Goal: Browse casually

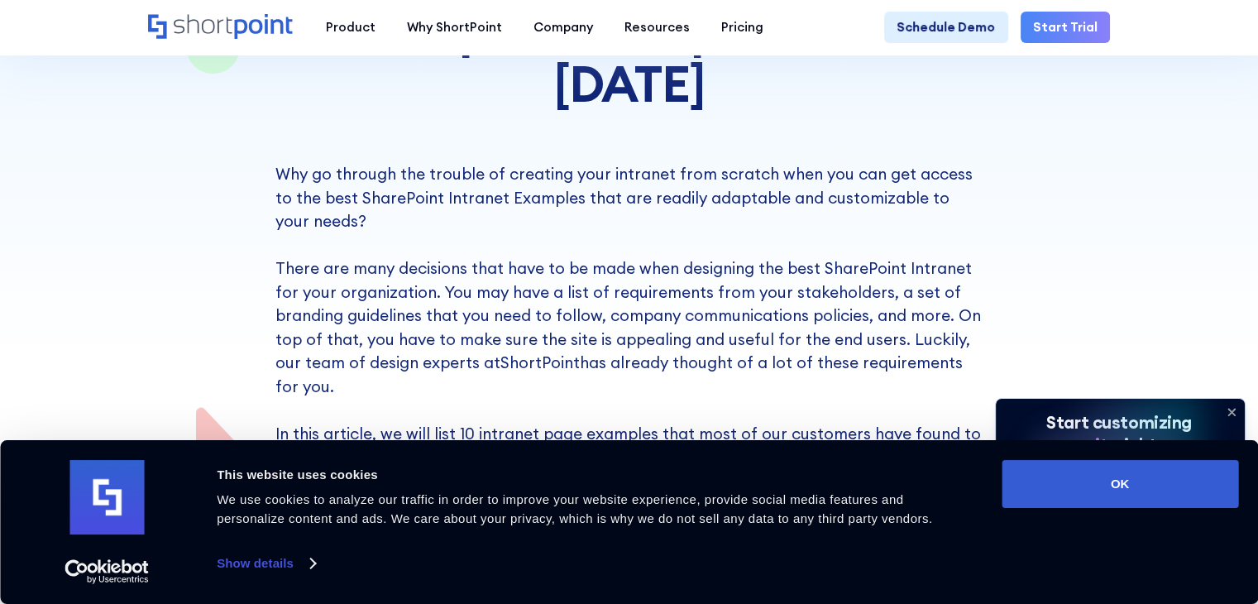
scroll to position [662, 0]
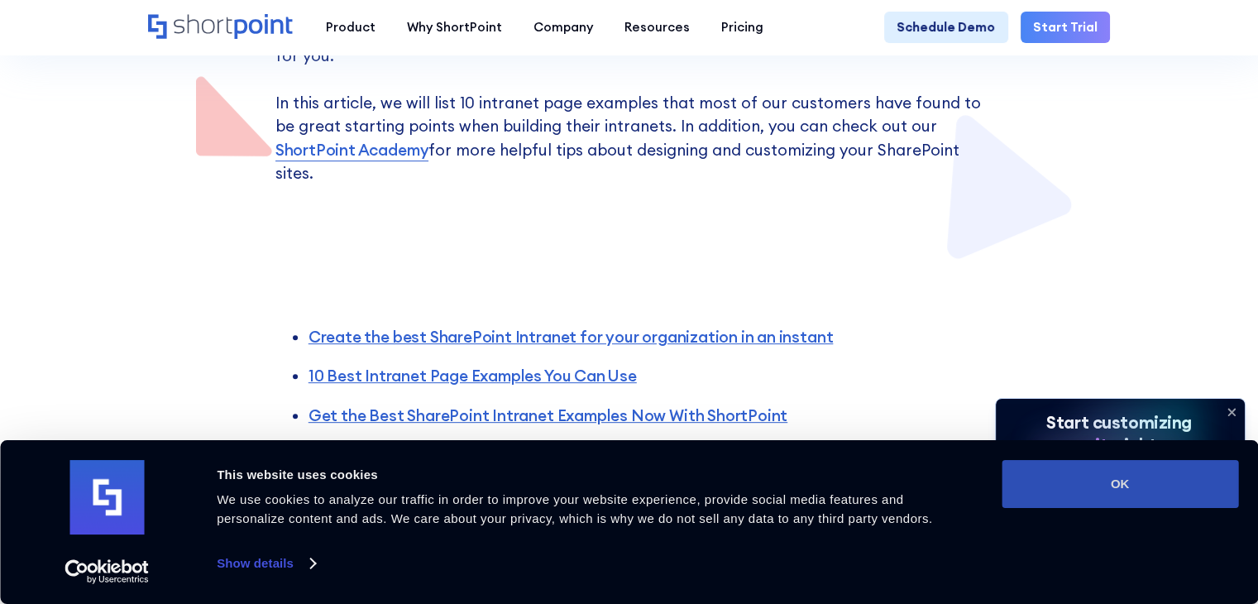
click at [1136, 506] on button "OK" at bounding box center [1120, 484] width 237 height 48
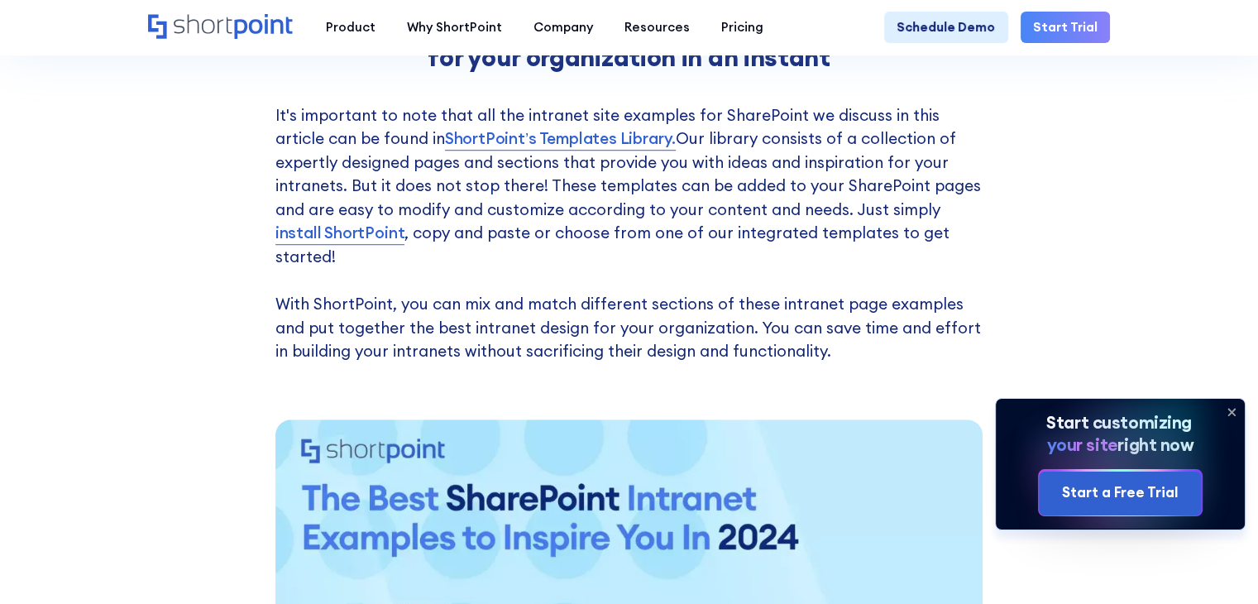
scroll to position [0, 0]
drag, startPoint x: 1231, startPoint y: 409, endPoint x: 1217, endPoint y: 402, distance: 15.5
click at [1231, 409] on icon at bounding box center [1231, 412] width 7 height 7
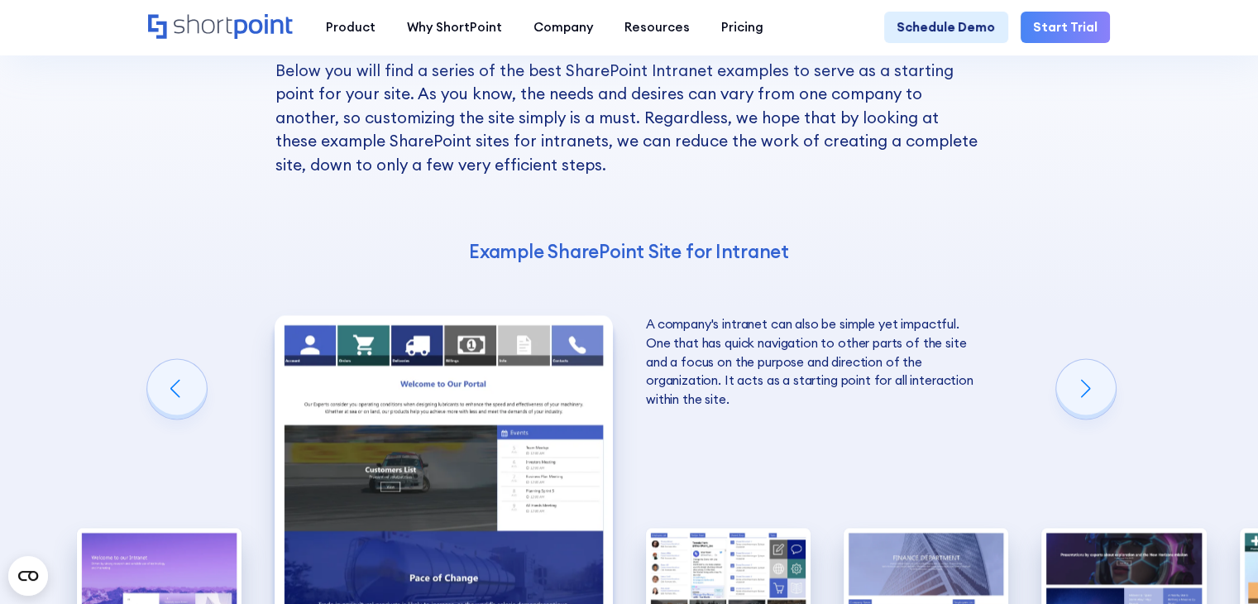
scroll to position [2233, 0]
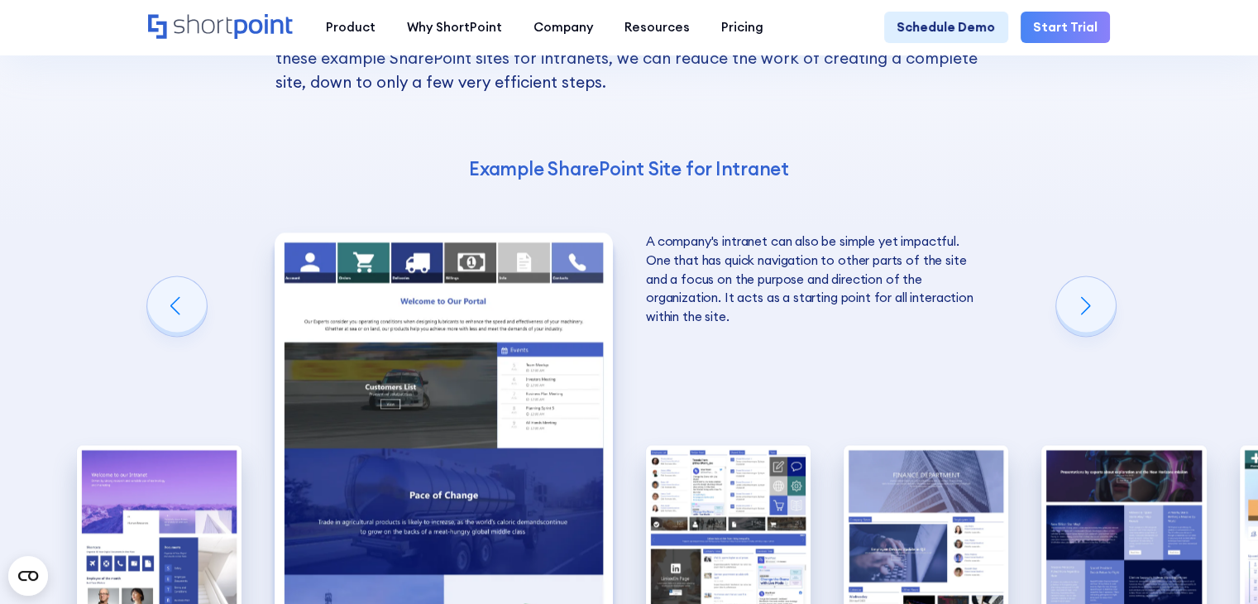
click at [428, 350] on img "2 / 10" at bounding box center [444, 439] width 338 height 415
click at [1091, 276] on div "Next slide" at bounding box center [1086, 306] width 60 height 60
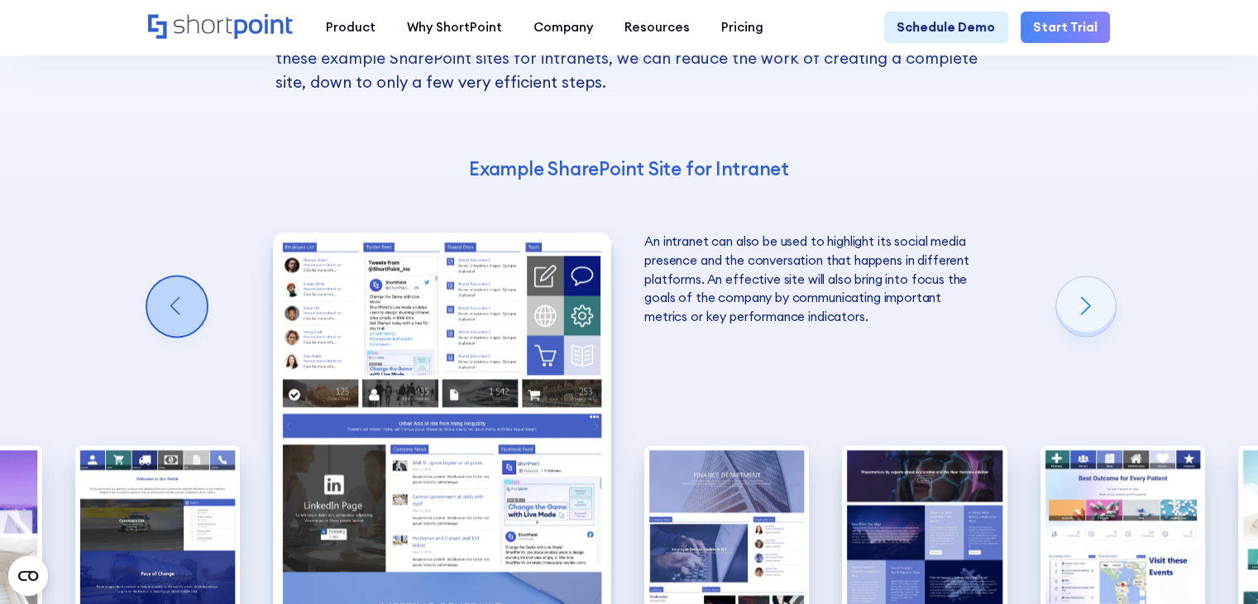
click at [187, 276] on div "Previous slide" at bounding box center [177, 306] width 60 height 60
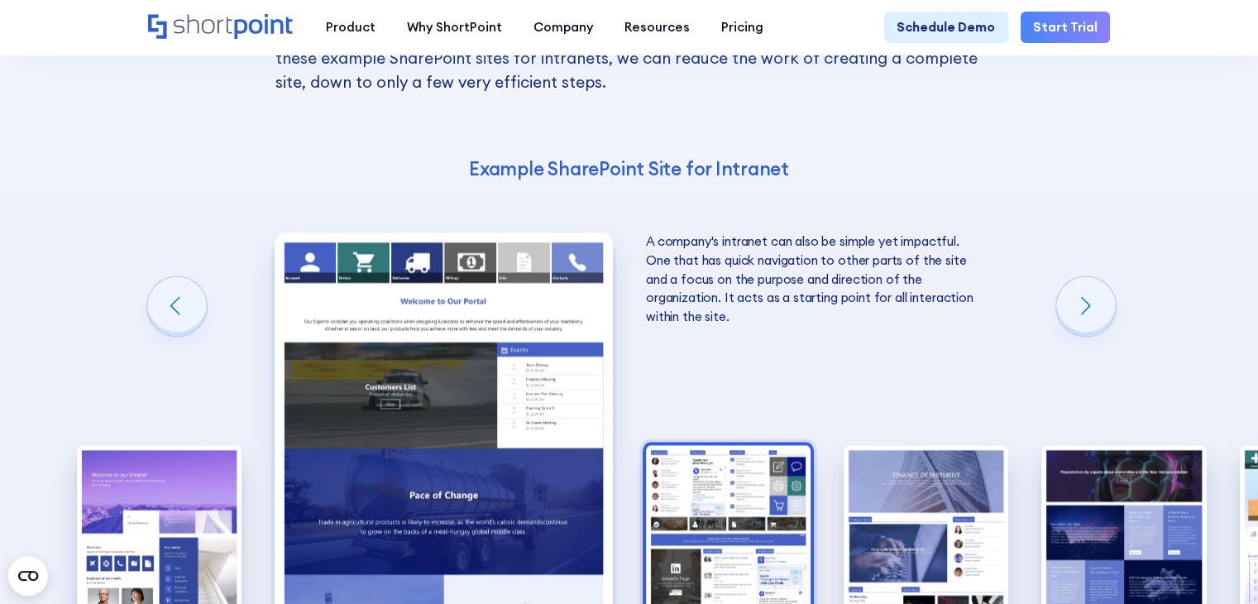
click at [724, 445] on img "3 / 10" at bounding box center [728, 546] width 165 height 203
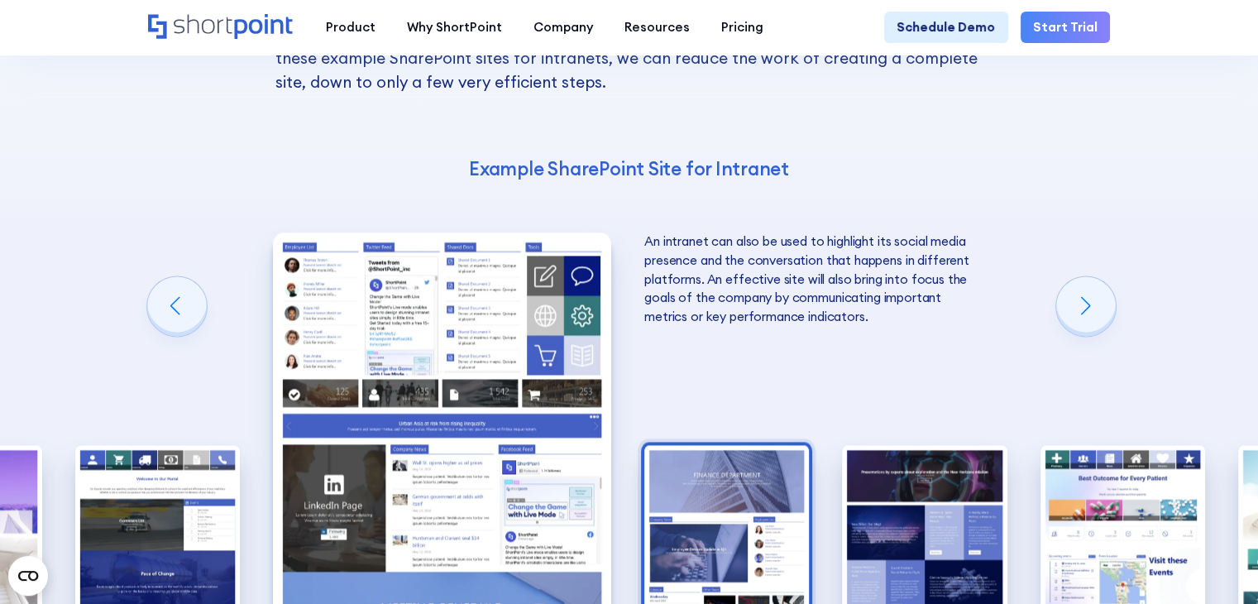
click at [687, 445] on img "4 / 10" at bounding box center [726, 546] width 165 height 203
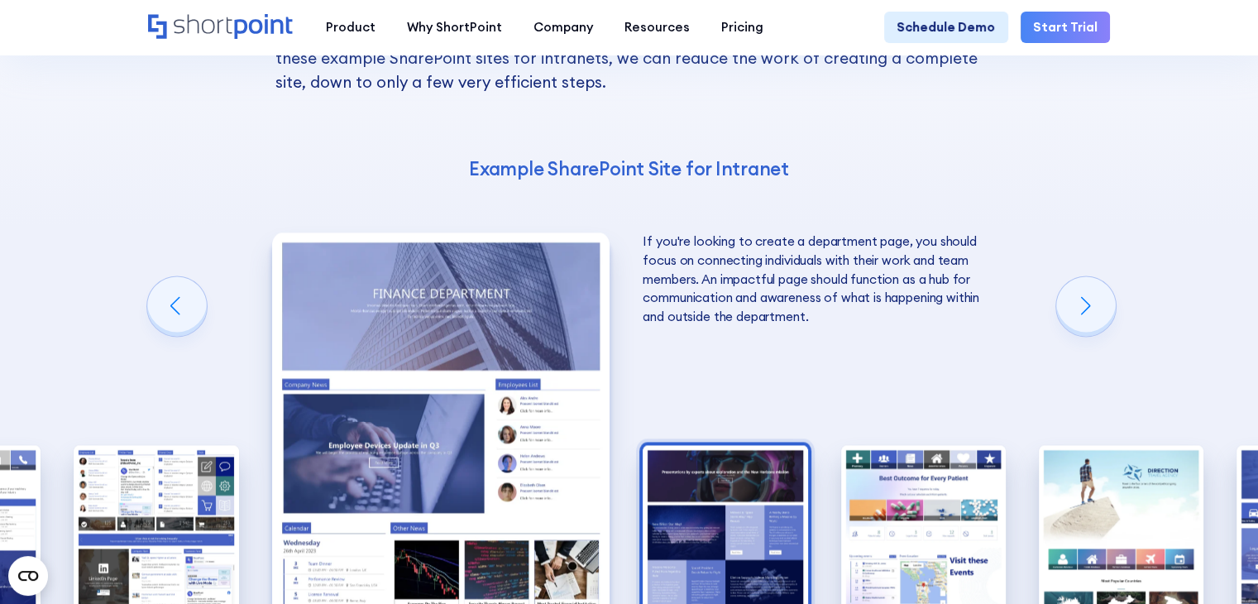
click at [700, 445] on img "5 / 10" at bounding box center [725, 546] width 165 height 203
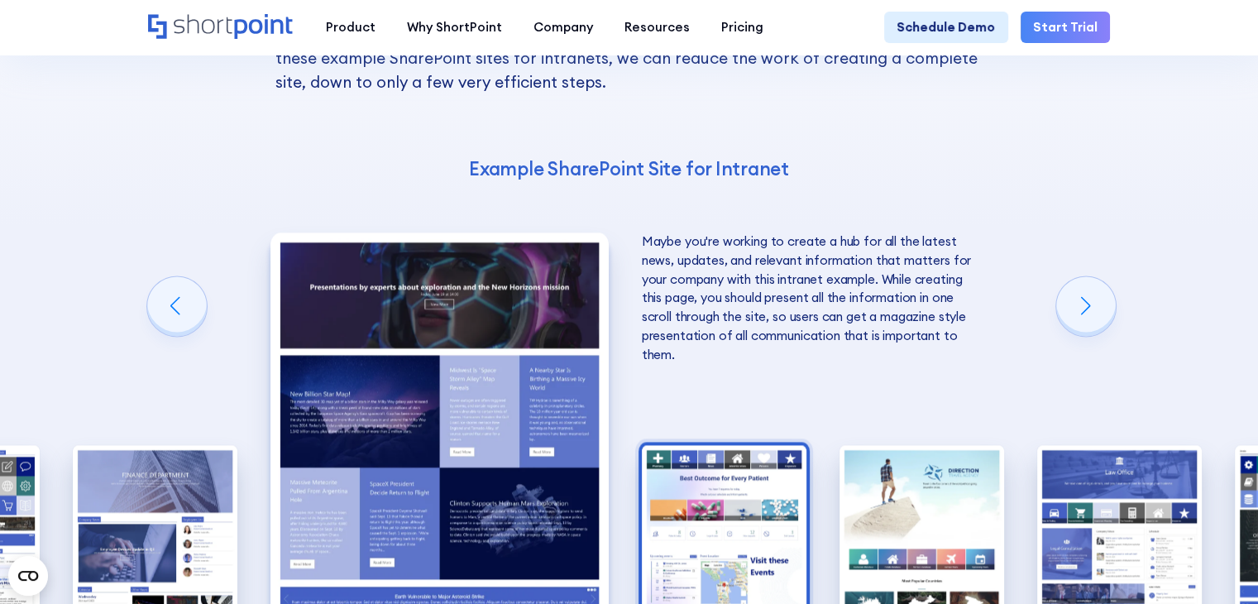
click at [738, 451] on img "6 / 10" at bounding box center [724, 546] width 165 height 203
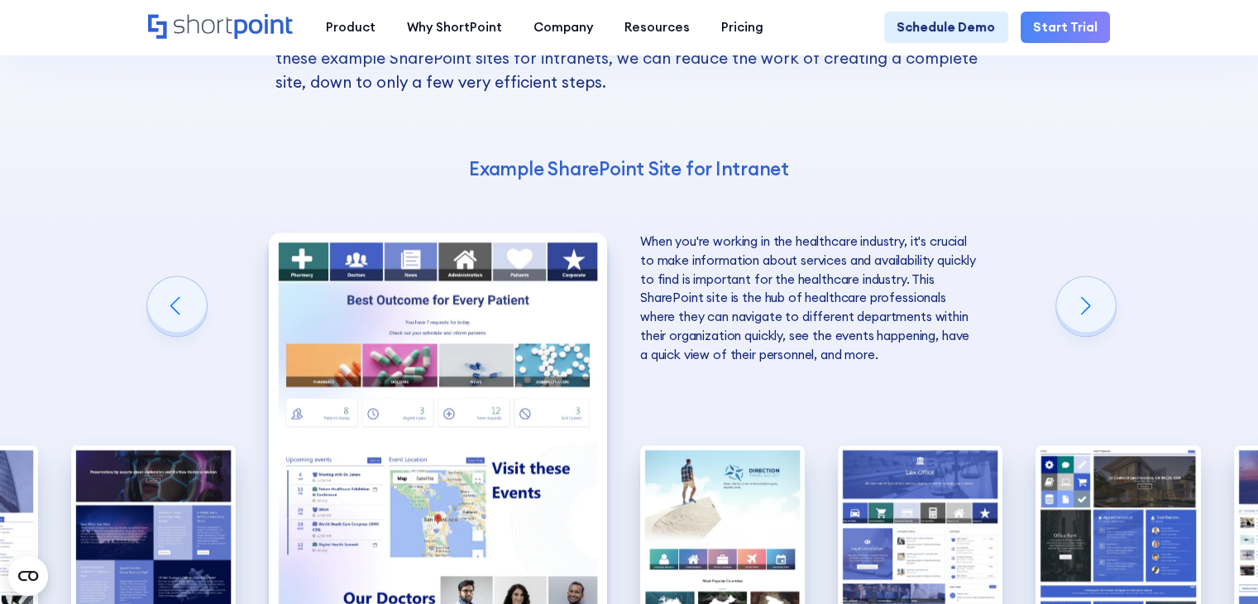
click at [738, 451] on img "7 / 10" at bounding box center [722, 546] width 165 height 203
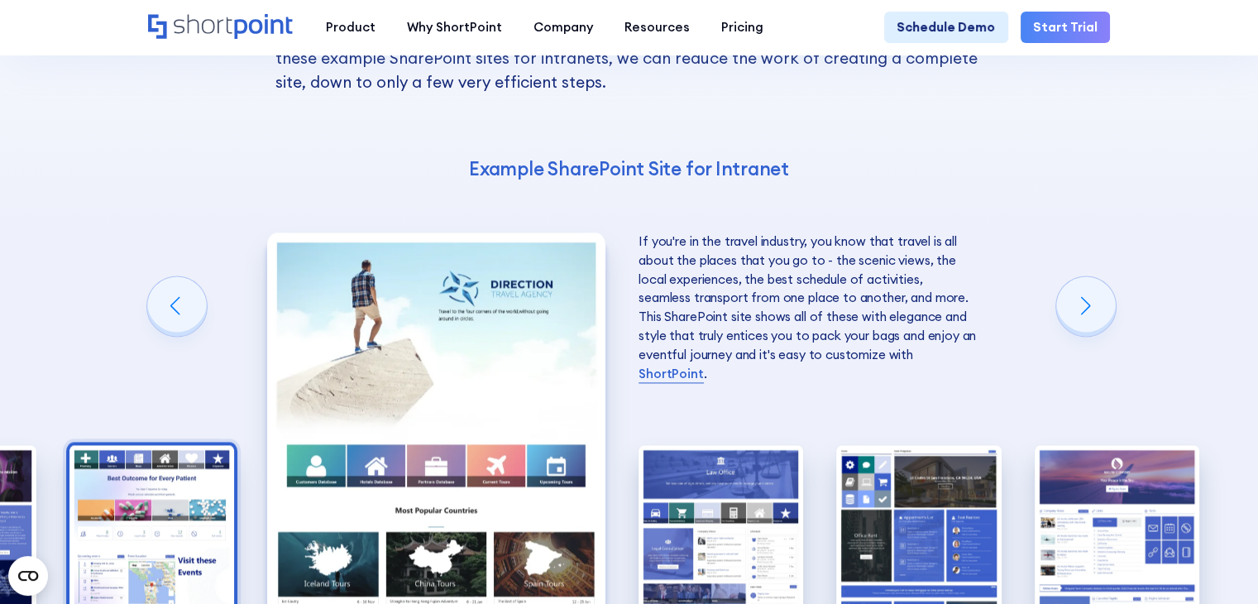
click at [738, 451] on img "8 / 10" at bounding box center [720, 546] width 165 height 203
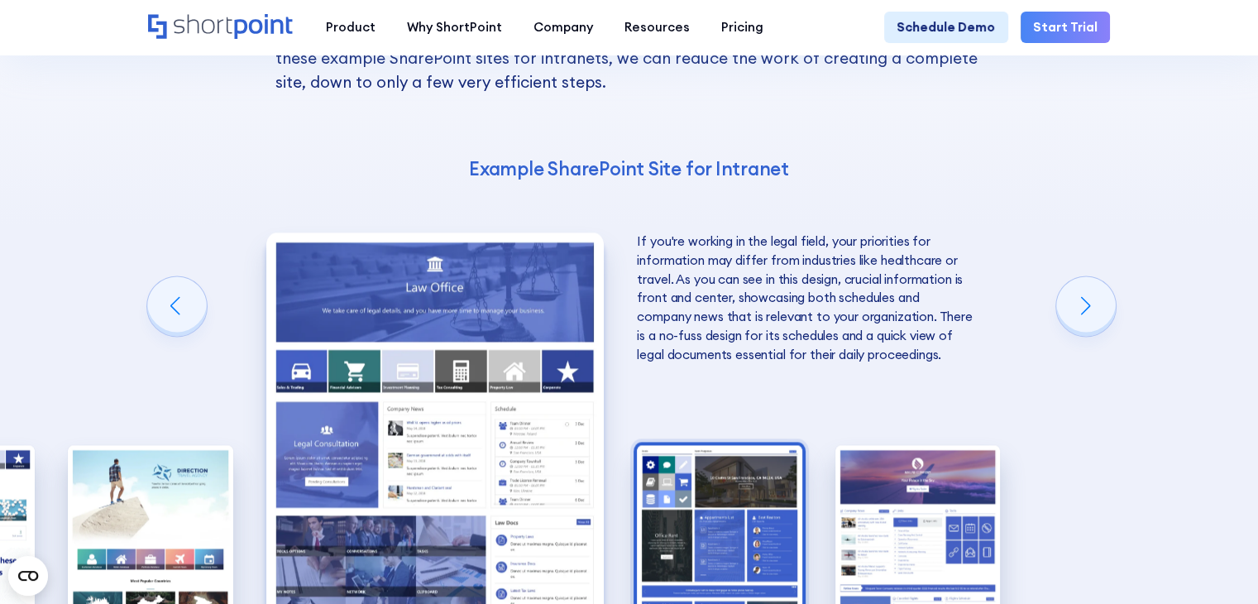
click at [733, 445] on img "9 / 10" at bounding box center [719, 546] width 165 height 203
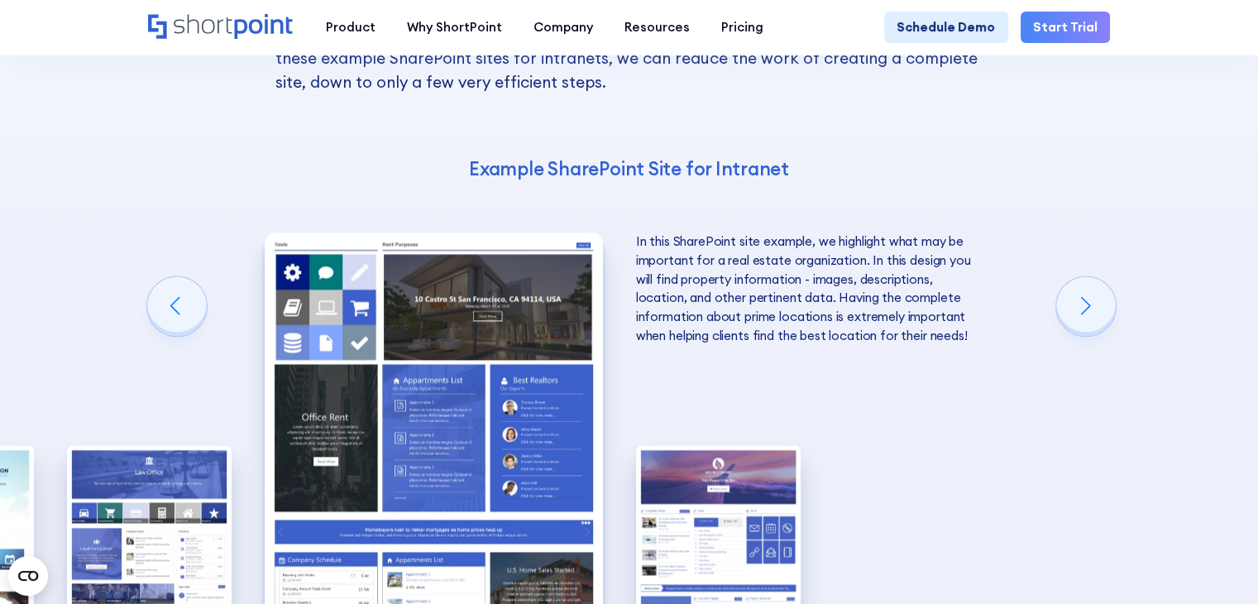
click at [733, 445] on img "10 / 10" at bounding box center [718, 546] width 165 height 203
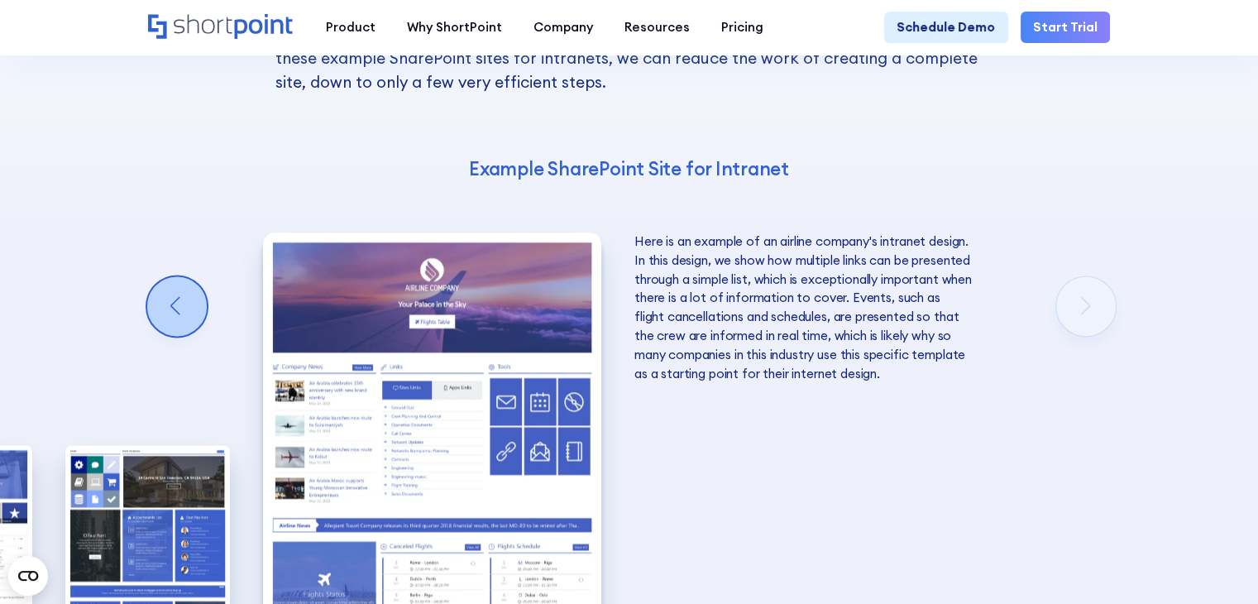
click at [182, 276] on div "Previous slide" at bounding box center [177, 306] width 60 height 60
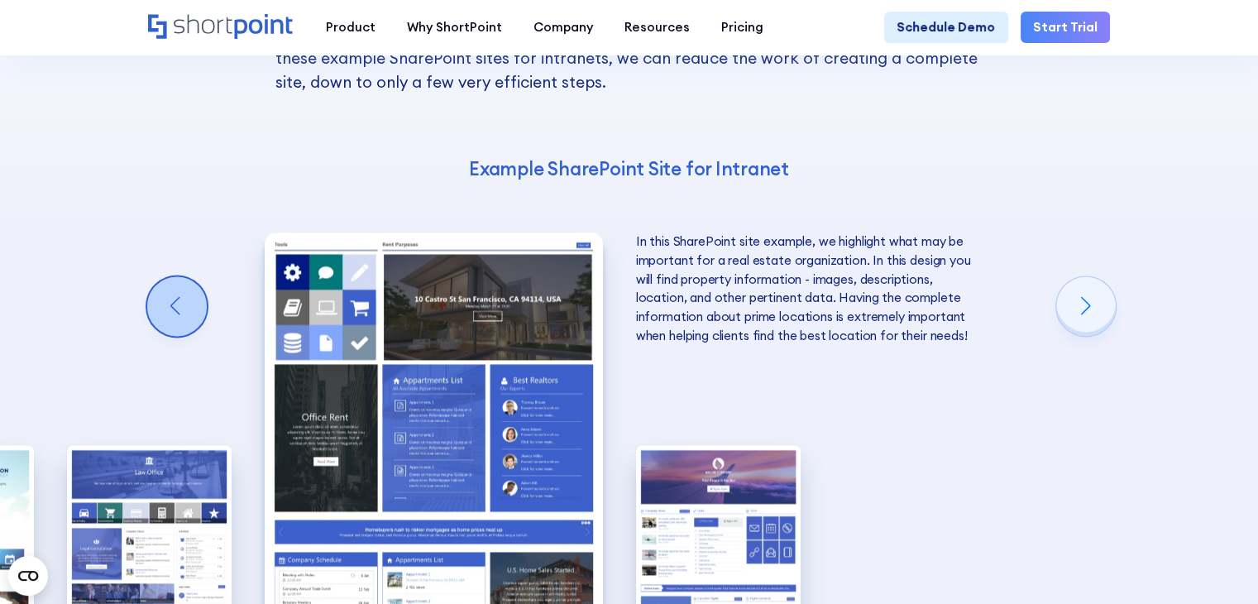
click at [182, 276] on div "Previous slide" at bounding box center [177, 306] width 60 height 60
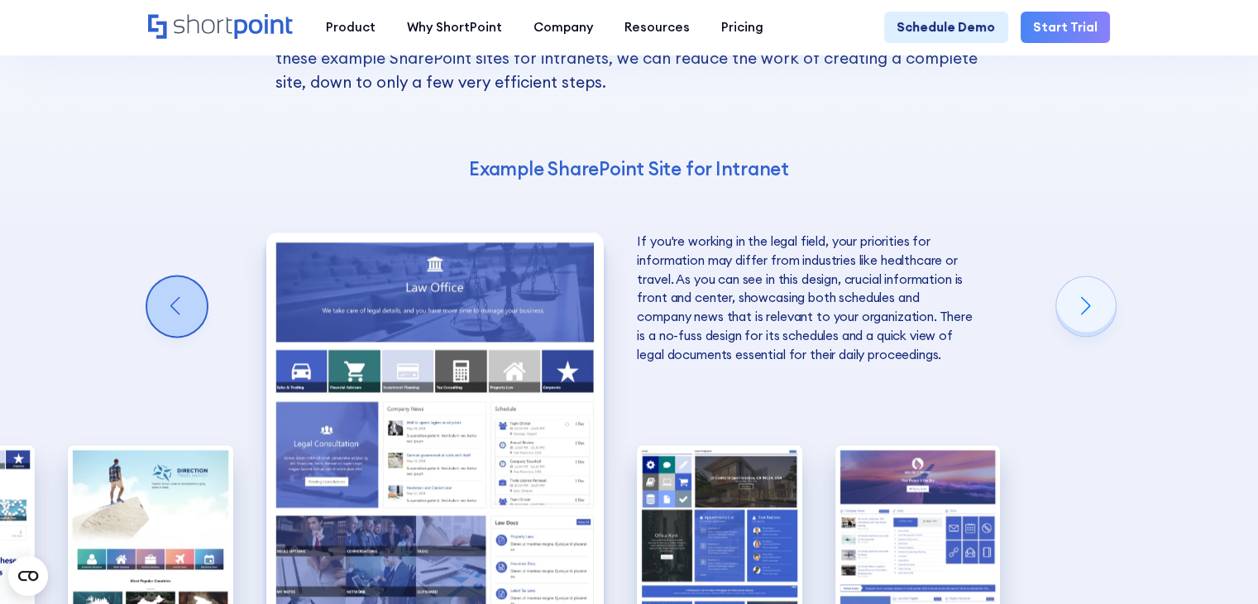
click at [182, 276] on div "Previous slide" at bounding box center [177, 306] width 60 height 60
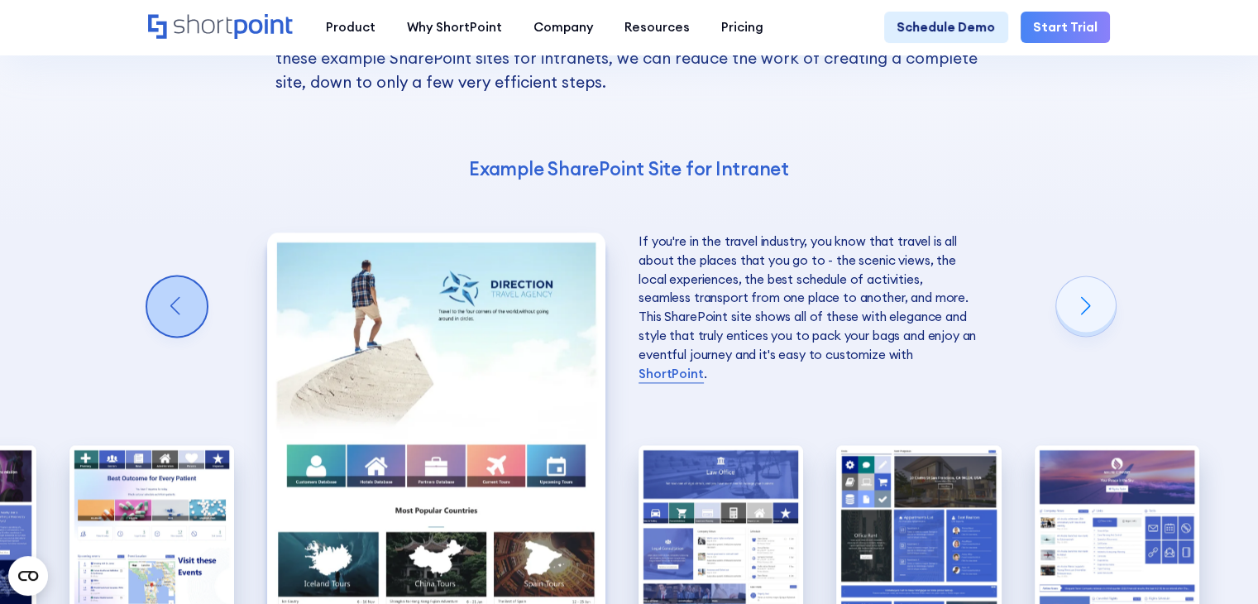
click at [182, 276] on div "Previous slide" at bounding box center [177, 306] width 60 height 60
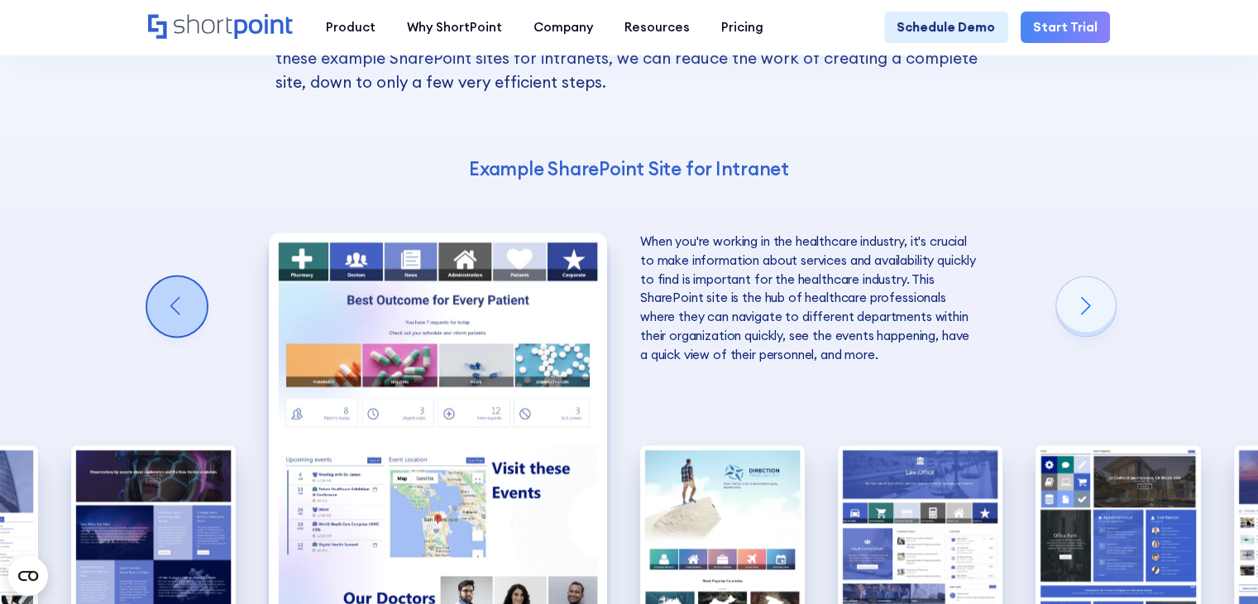
click at [182, 276] on div "Previous slide" at bounding box center [177, 306] width 60 height 60
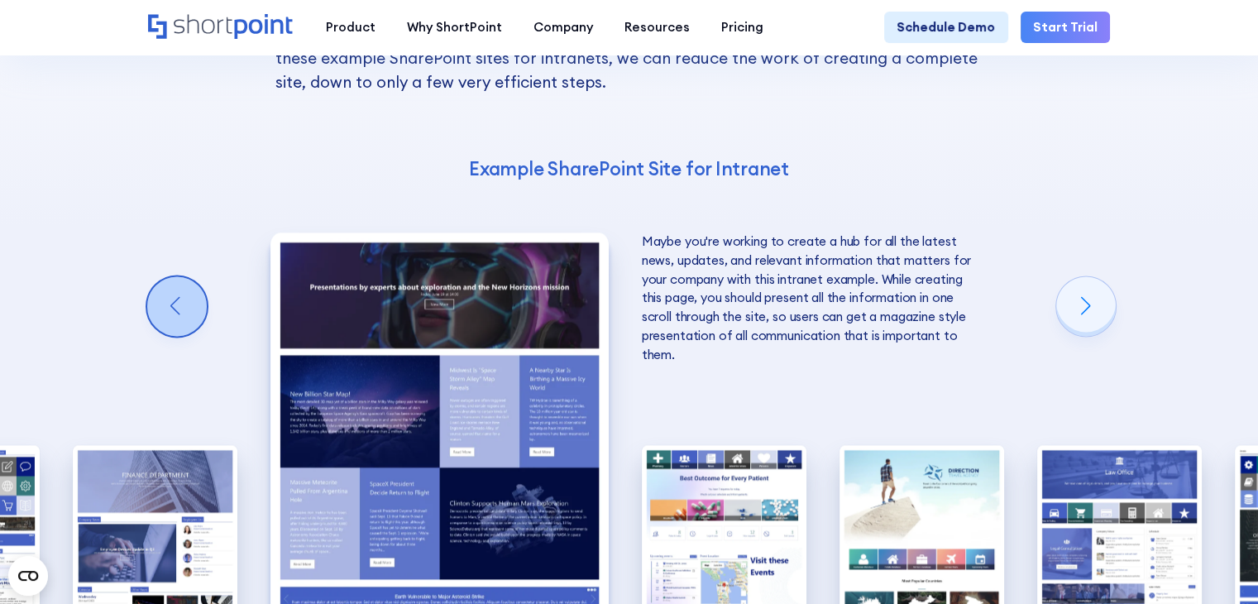
click at [182, 276] on div "Previous slide" at bounding box center [177, 306] width 60 height 60
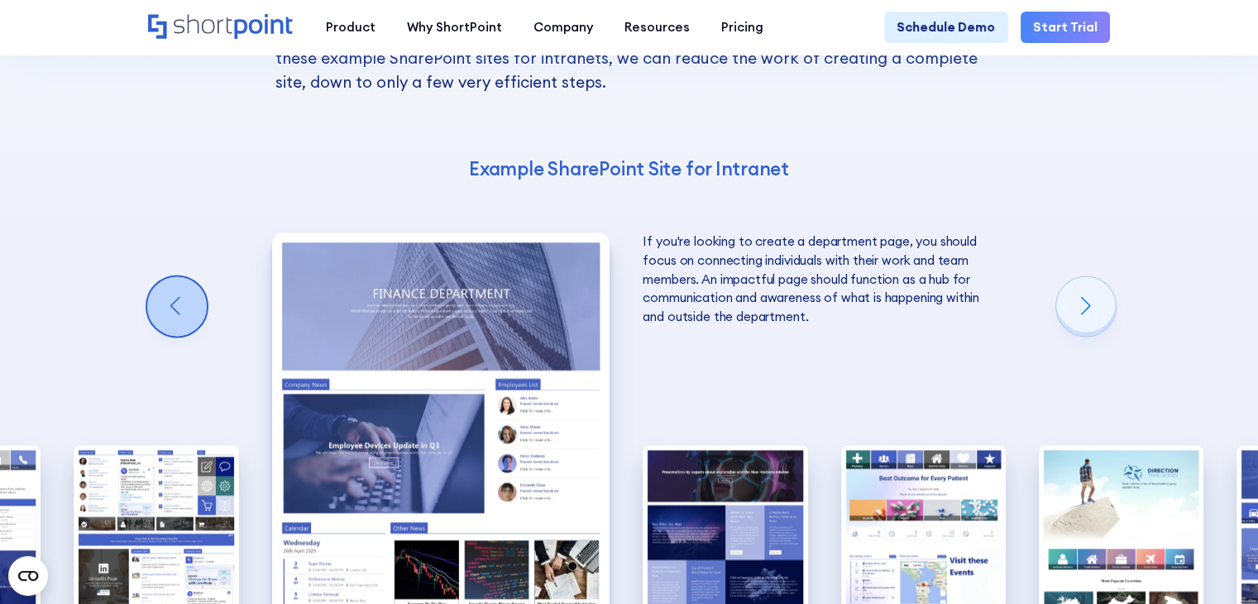
click at [182, 276] on div "Previous slide" at bounding box center [177, 306] width 60 height 60
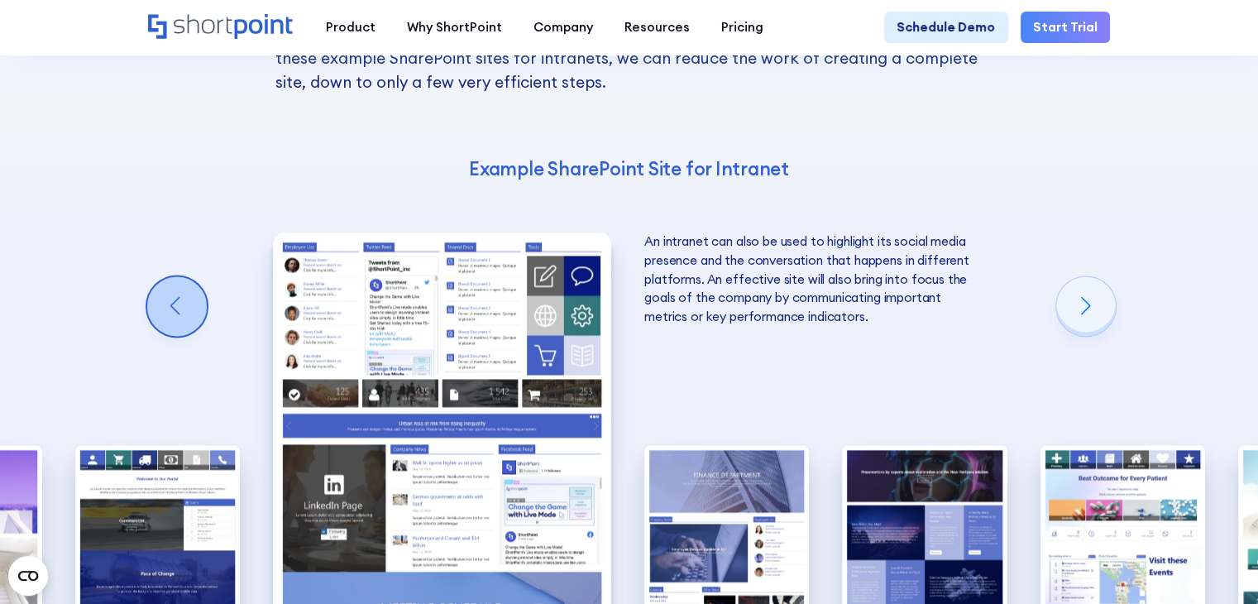
click at [182, 276] on div "Previous slide" at bounding box center [177, 306] width 60 height 60
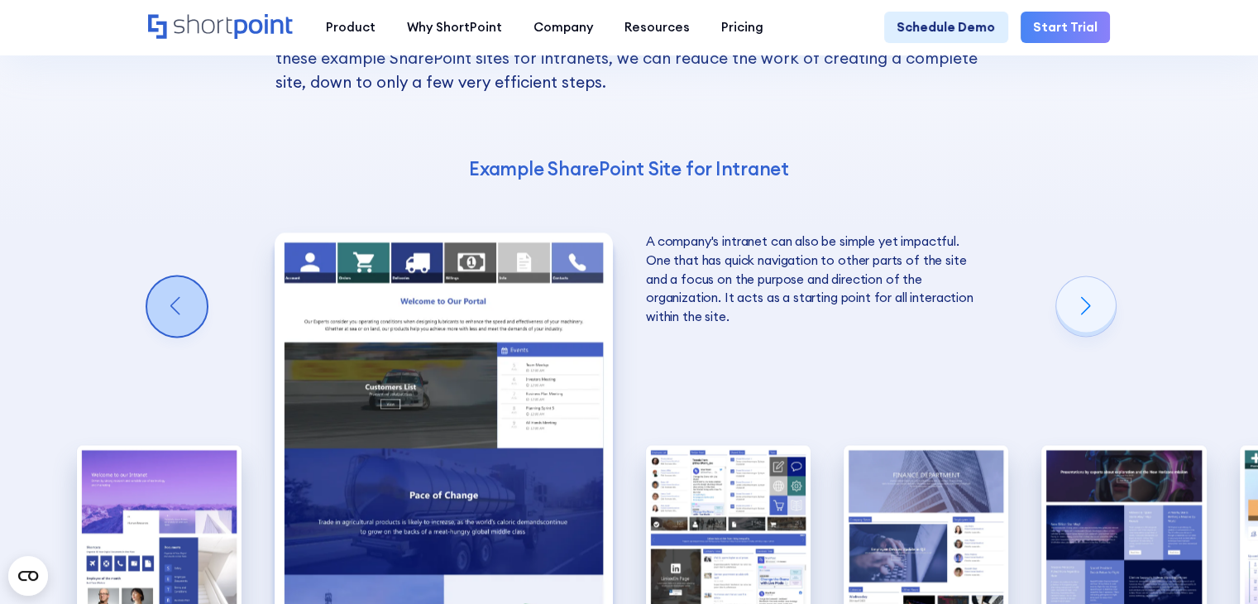
click at [182, 276] on div "Previous slide" at bounding box center [177, 306] width 60 height 60
